Goal: Task Accomplishment & Management: Manage account settings

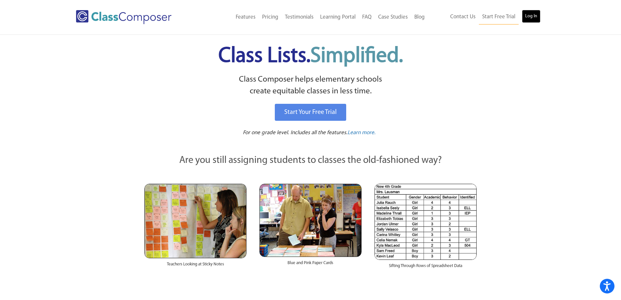
click at [528, 17] on link "Log In" at bounding box center [531, 16] width 19 height 13
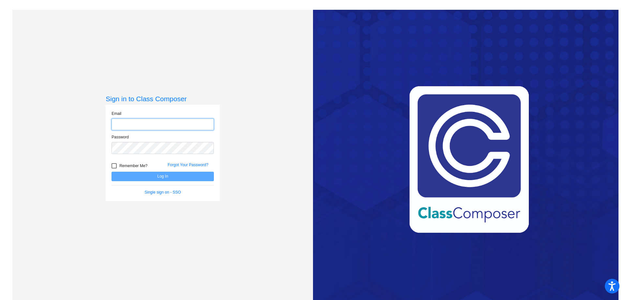
type input "[EMAIL_ADDRESS][DOMAIN_NAME]"
click at [160, 179] on button "Log In" at bounding box center [162, 175] width 102 height 9
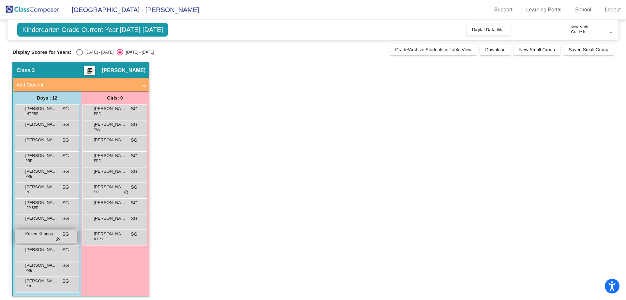
click at [47, 239] on div "Kasen Khongsaengdo SG lock do_not_disturb_alt" at bounding box center [46, 236] width 62 height 13
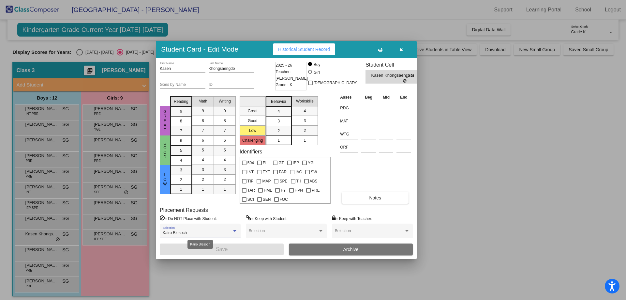
click at [234, 229] on div at bounding box center [235, 231] width 6 height 5
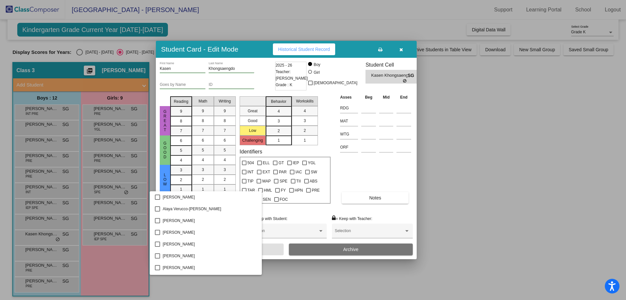
scroll to position [527, 0]
click at [155, 198] on mat-pseudo-checkbox at bounding box center [157, 197] width 5 height 5
click at [350, 166] on div at bounding box center [313, 150] width 626 height 300
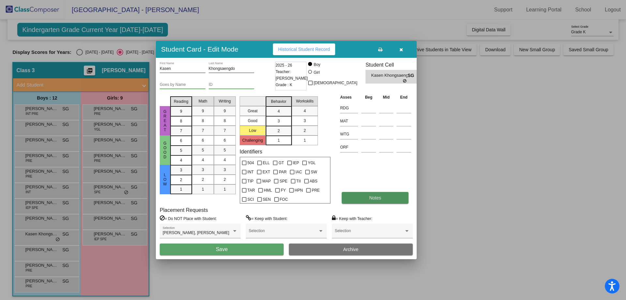
click at [366, 195] on button "Notes" at bounding box center [375, 198] width 67 height 12
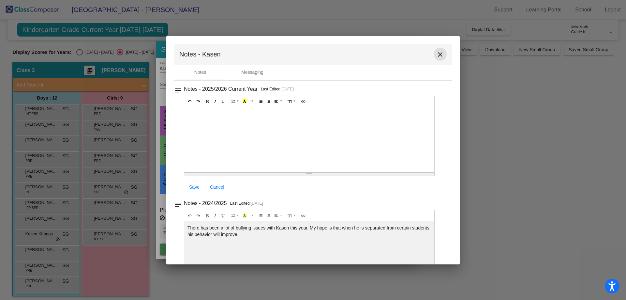
click at [436, 52] on mat-icon "close" at bounding box center [440, 55] width 8 height 8
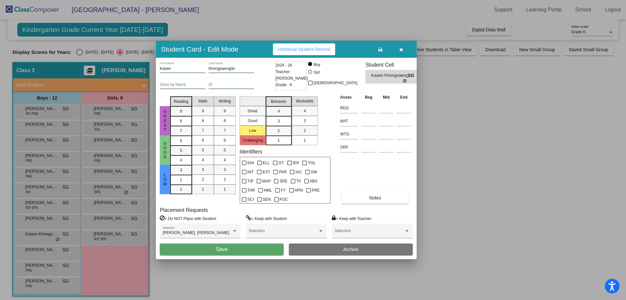
click at [404, 50] on button "button" at bounding box center [401, 49] width 21 height 12
